Goal: Information Seeking & Learning: Learn about a topic

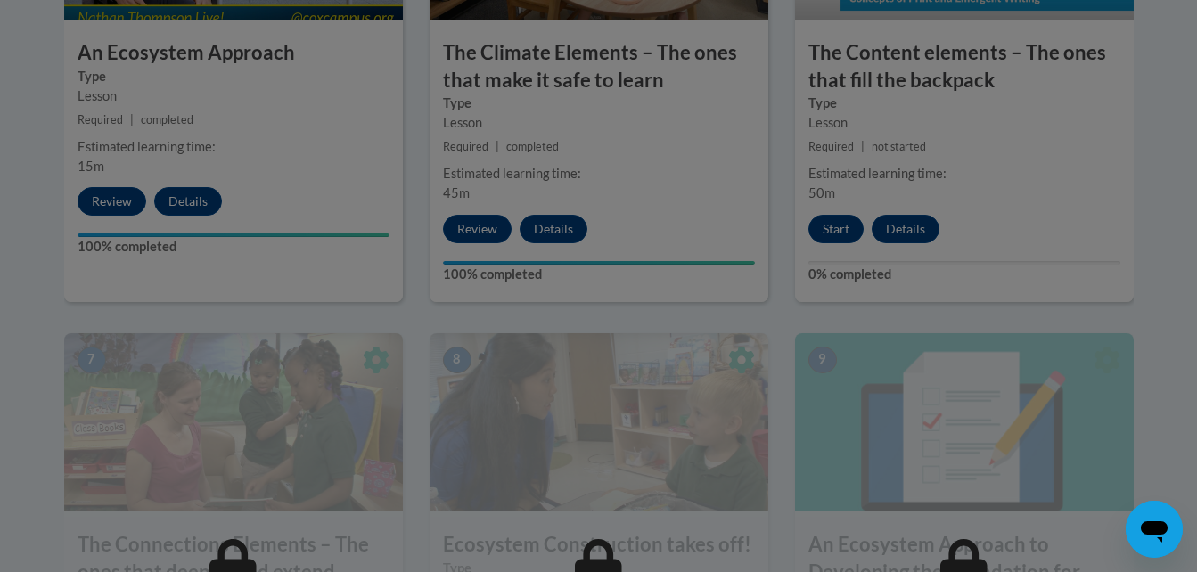
scroll to position [1366, 0]
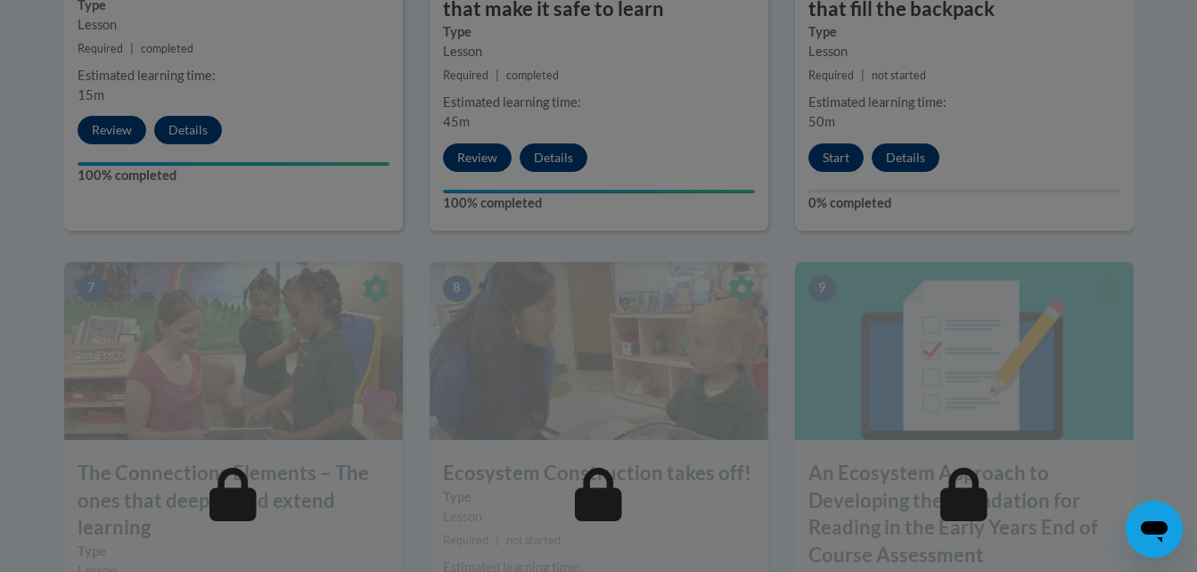
click at [837, 157] on div at bounding box center [598, 286] width 1197 height 572
click at [830, 164] on div at bounding box center [598, 286] width 1197 height 572
click at [831, 160] on div at bounding box center [598, 286] width 1197 height 572
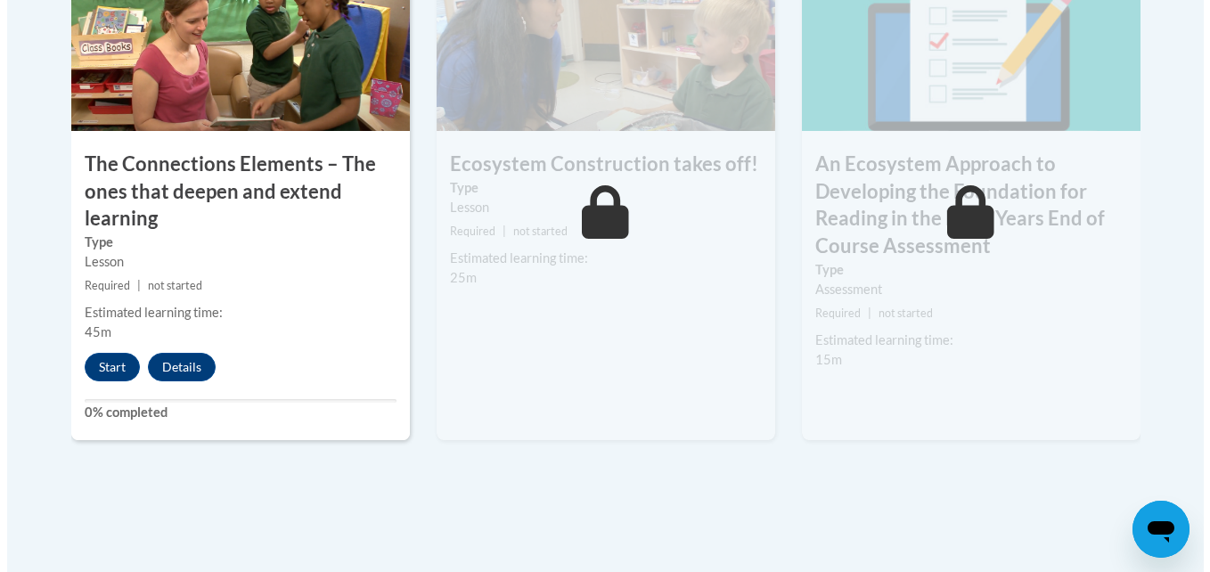
scroll to position [1711, 0]
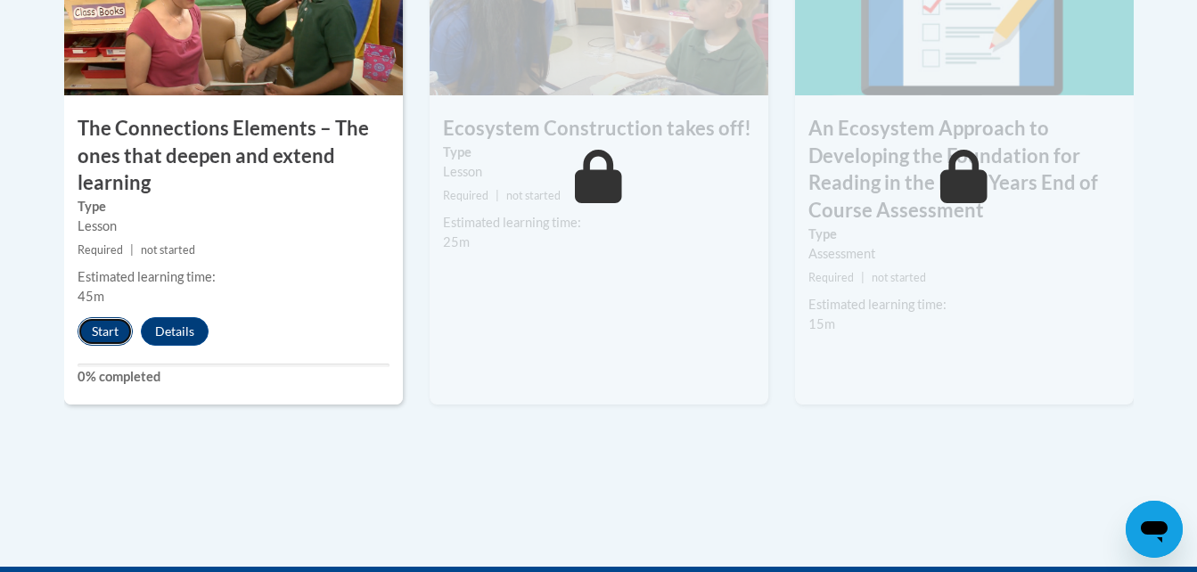
click at [102, 339] on button "Start" at bounding box center [105, 331] width 55 height 29
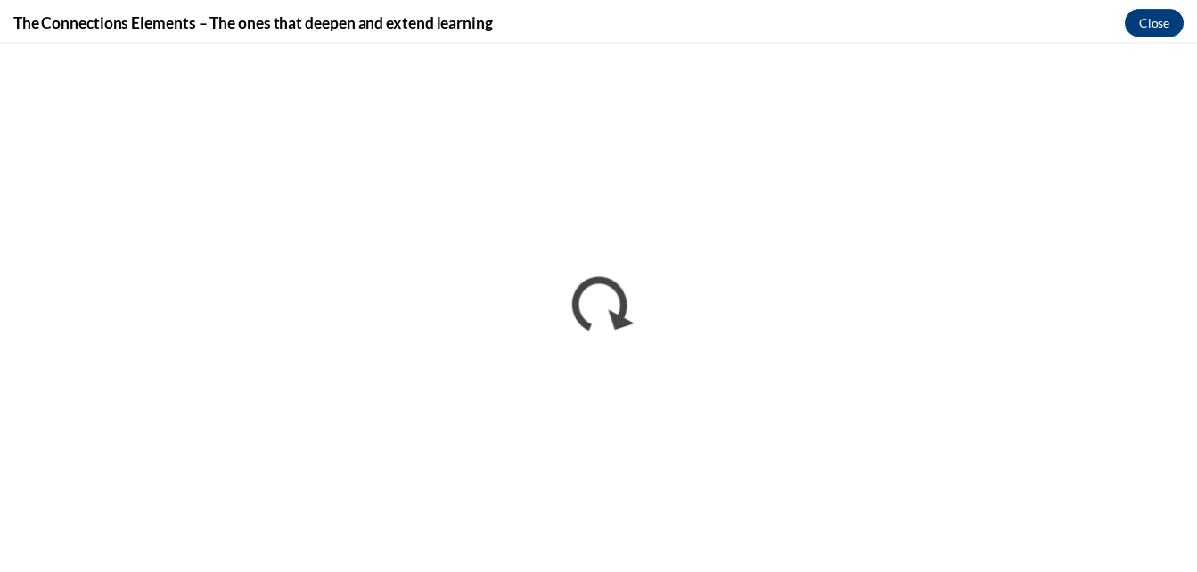
scroll to position [0, 0]
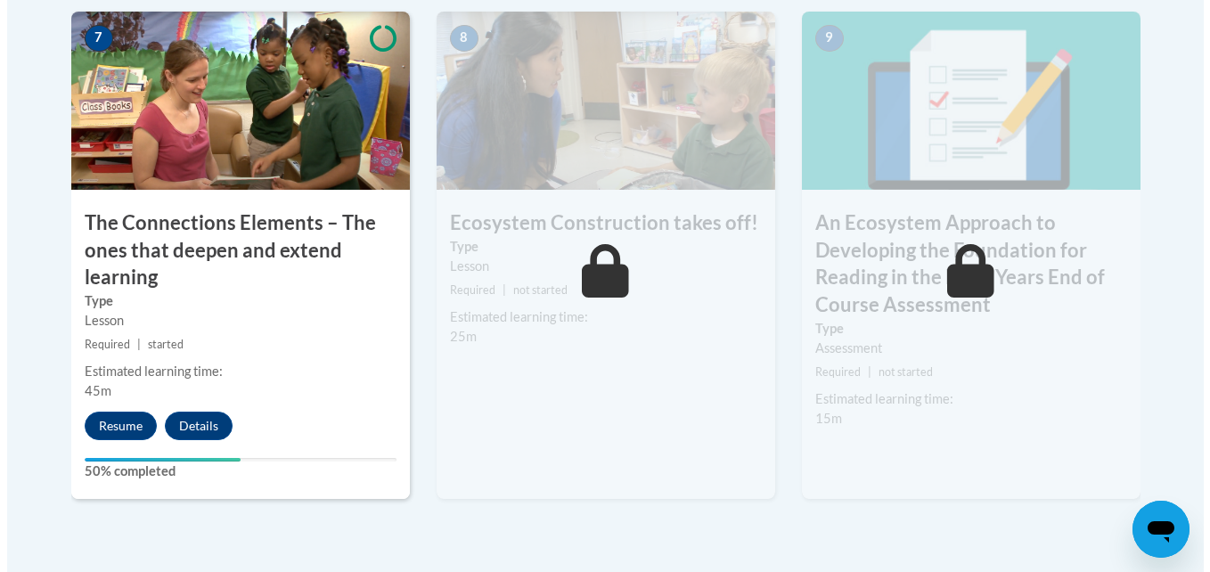
scroll to position [1687, 0]
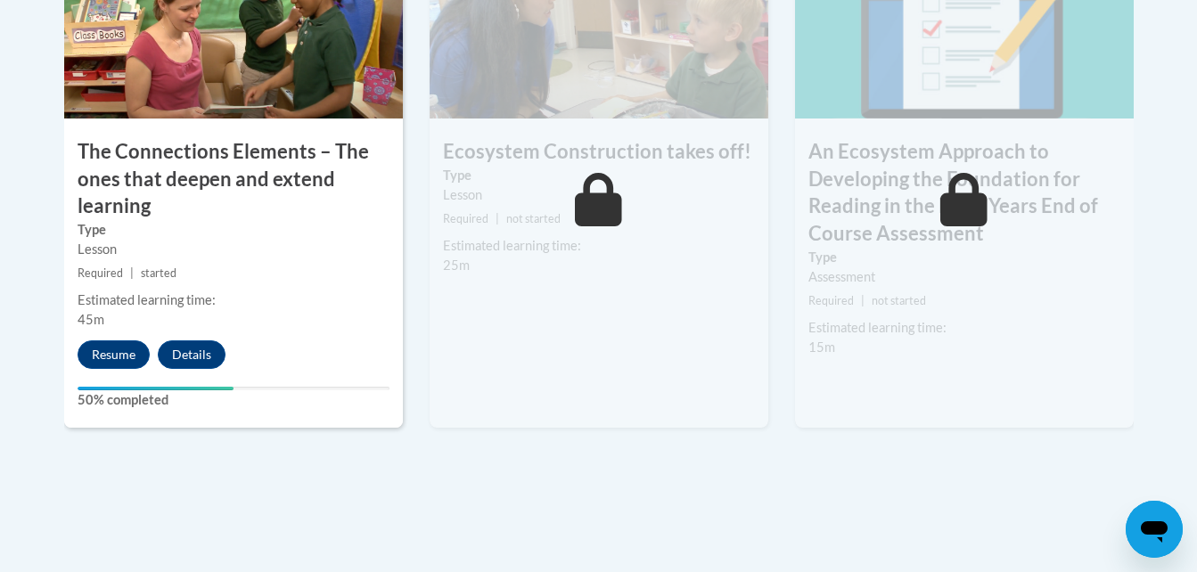
drag, startPoint x: 1202, startPoint y: 6, endPoint x: 703, endPoint y: 485, distance: 691.3
click at [124, 356] on button "Resume" at bounding box center [114, 354] width 72 height 29
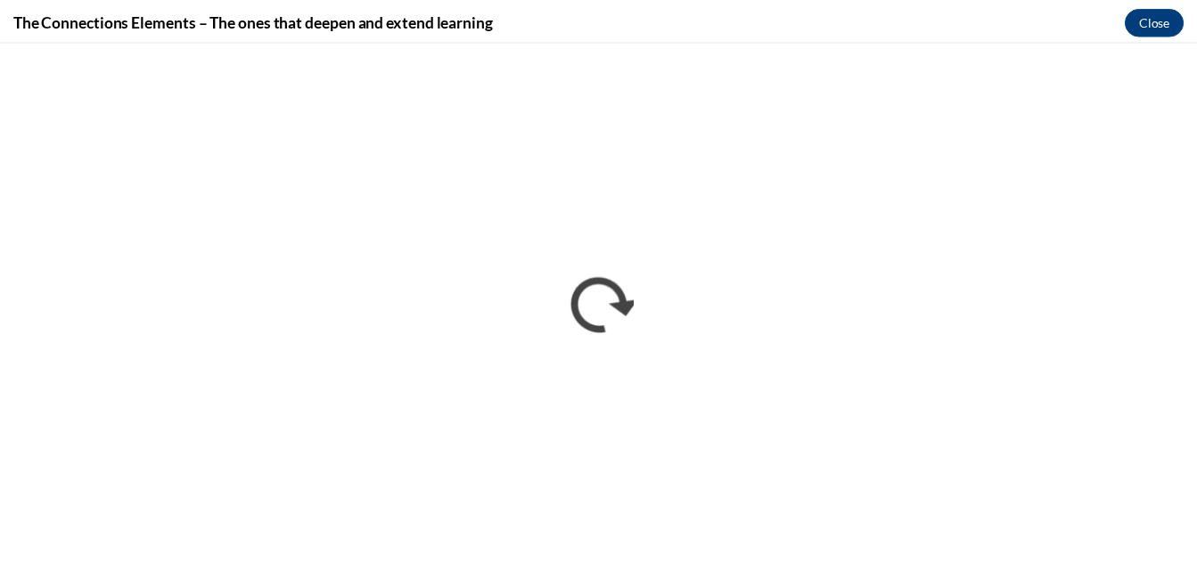
scroll to position [0, 0]
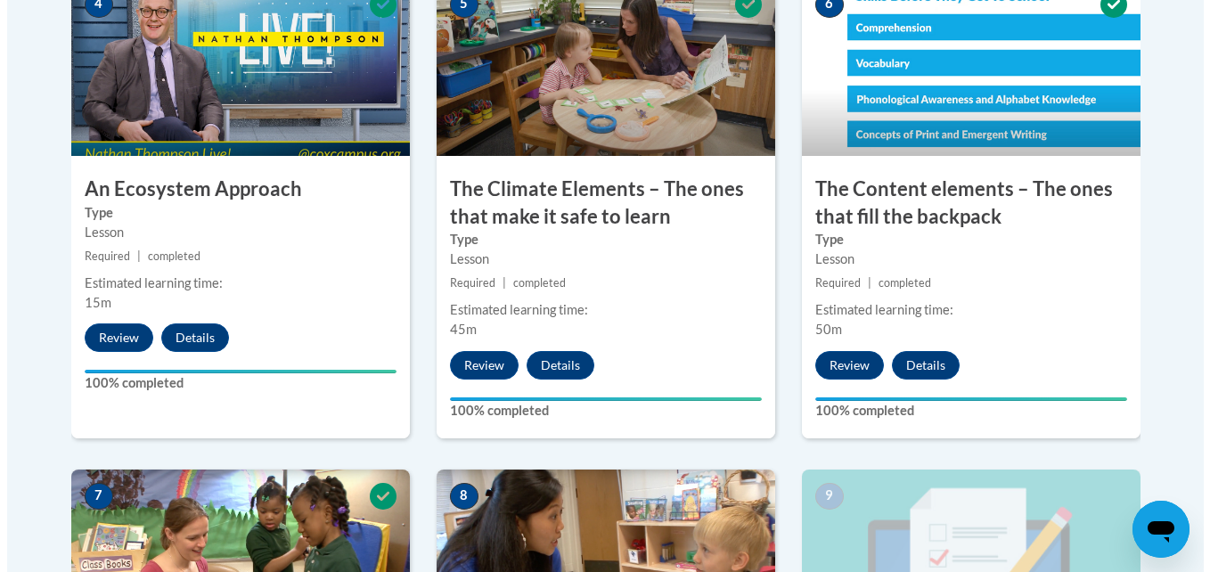
scroll to position [1658, 0]
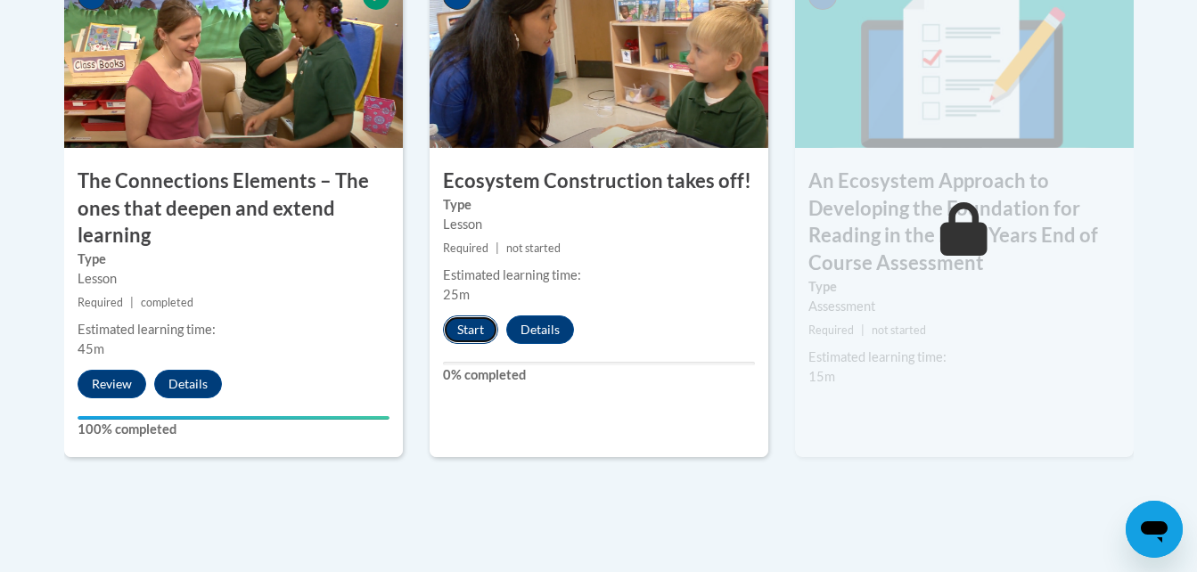
click at [469, 335] on button "Start" at bounding box center [470, 329] width 55 height 29
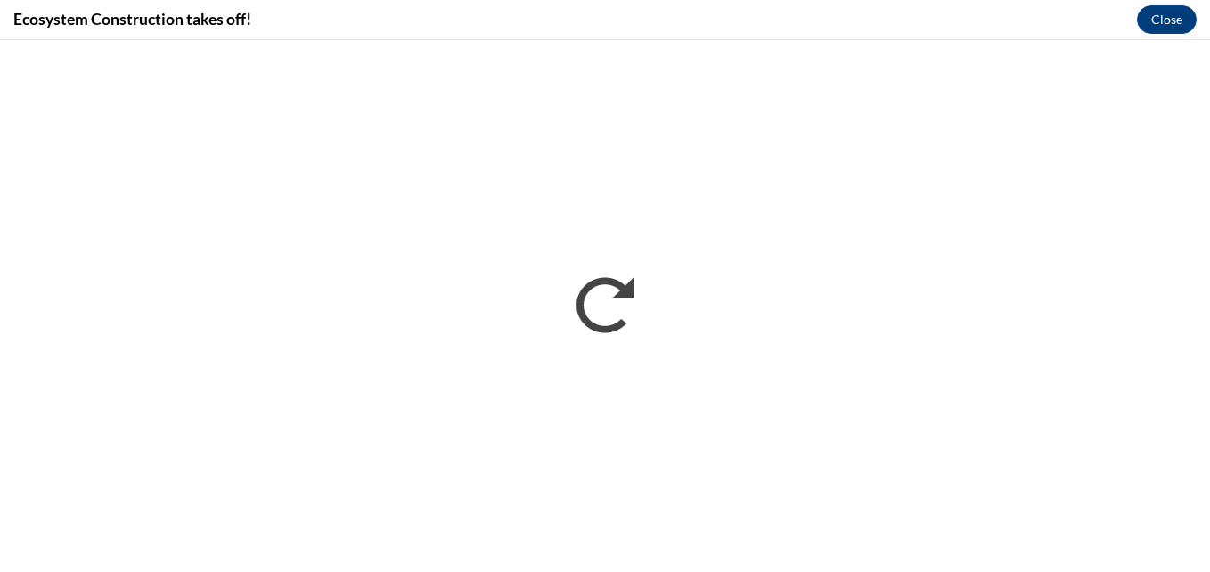
scroll to position [0, 0]
